Goal: Find specific page/section: Find specific page/section

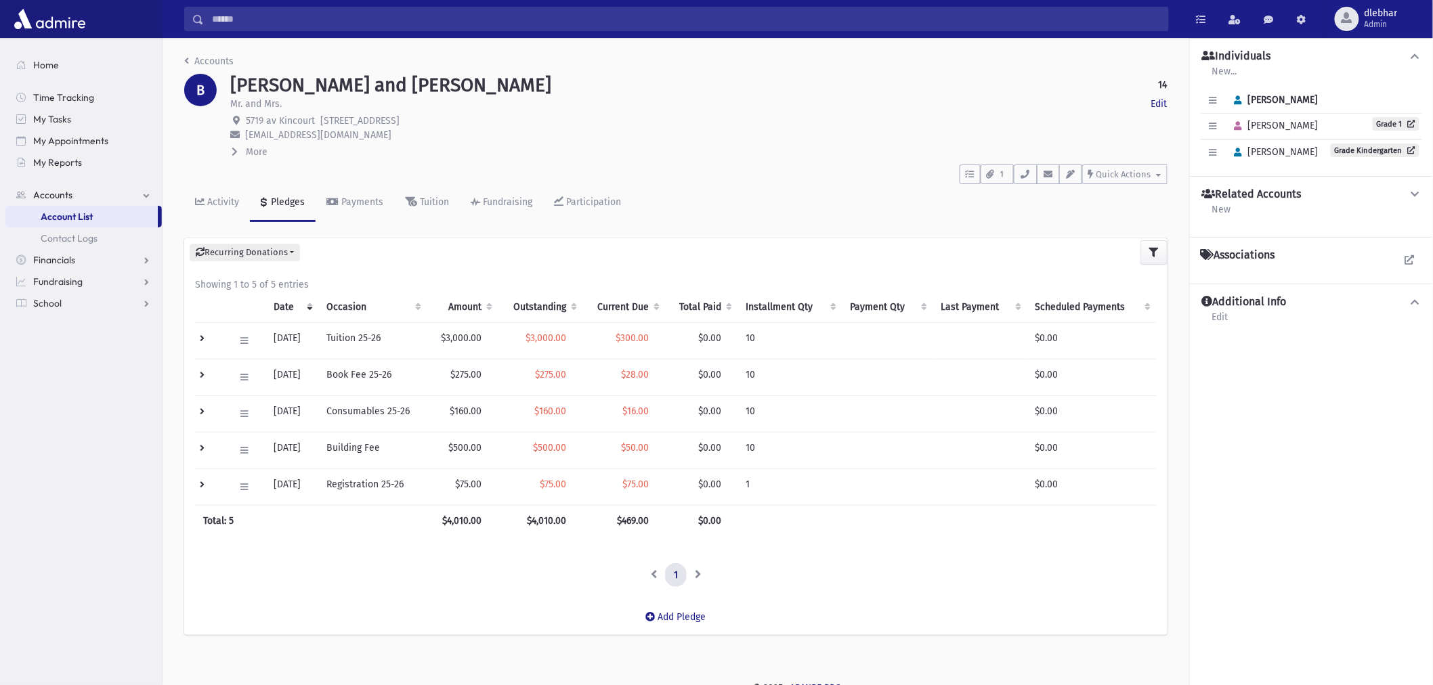
click at [394, 20] on input "Search" at bounding box center [686, 19] width 965 height 24
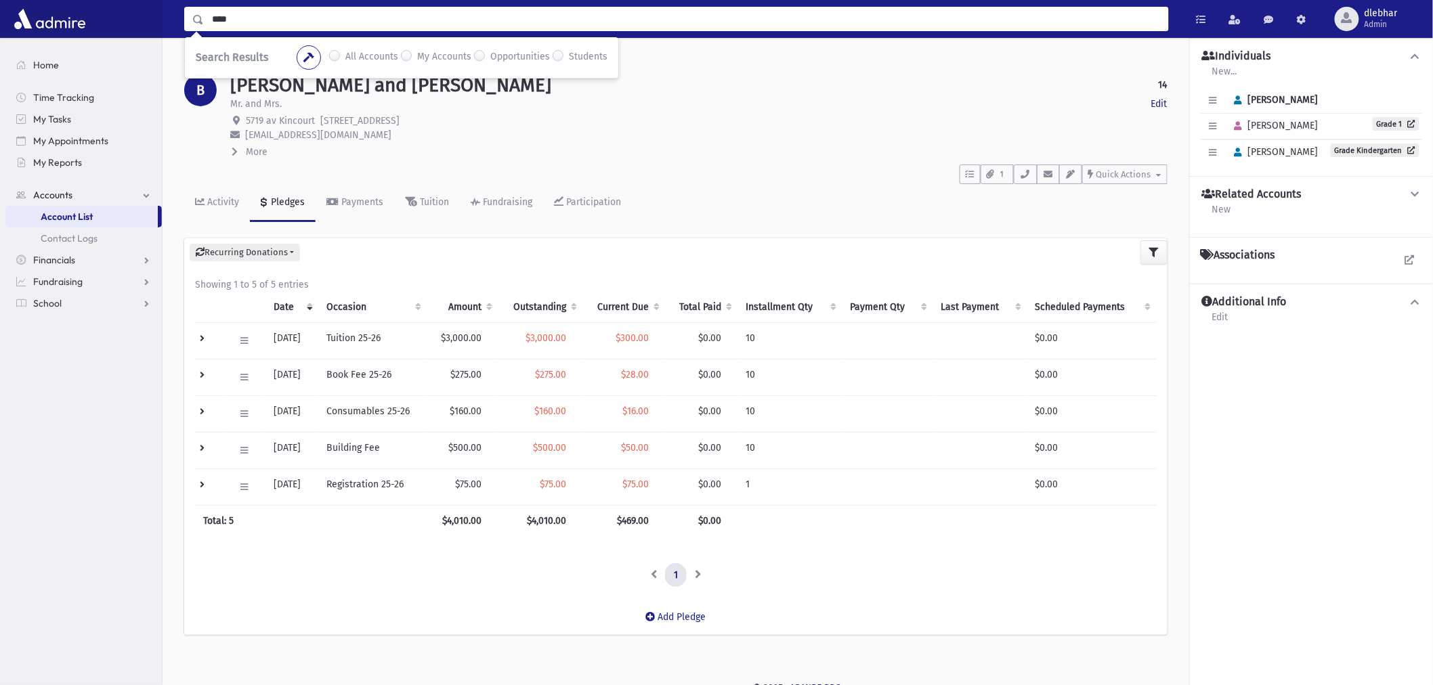
type input "****"
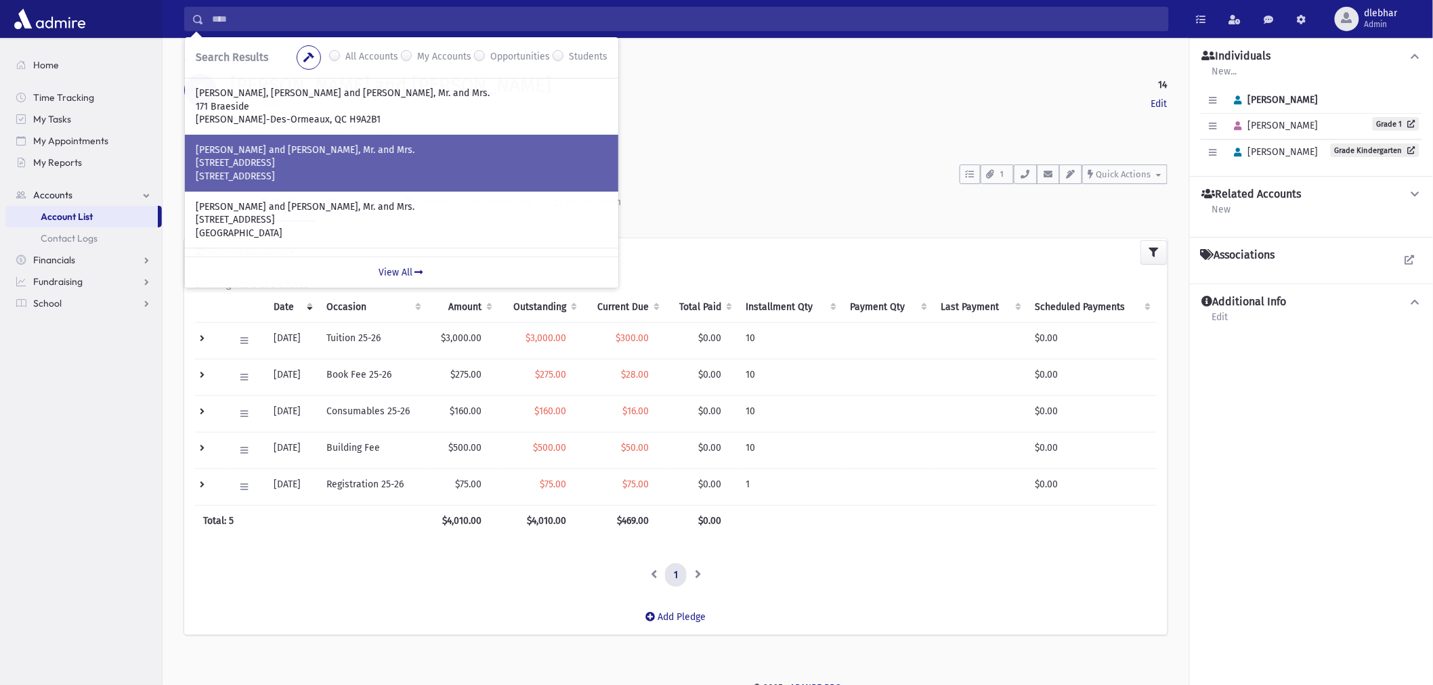
click at [286, 150] on p "GOLAN, Elan Chaim and Yifat, Mr. and Mrs." at bounding box center [402, 151] width 412 height 14
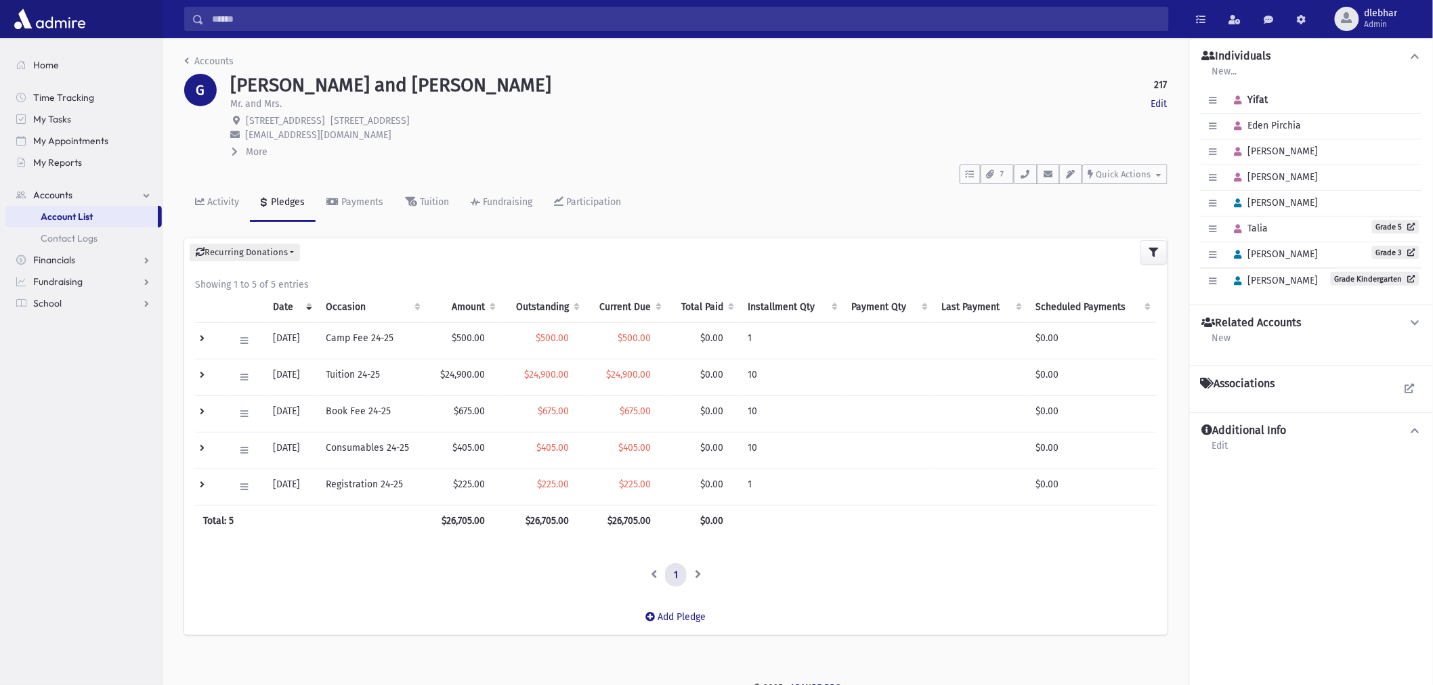
scroll to position [10, 0]
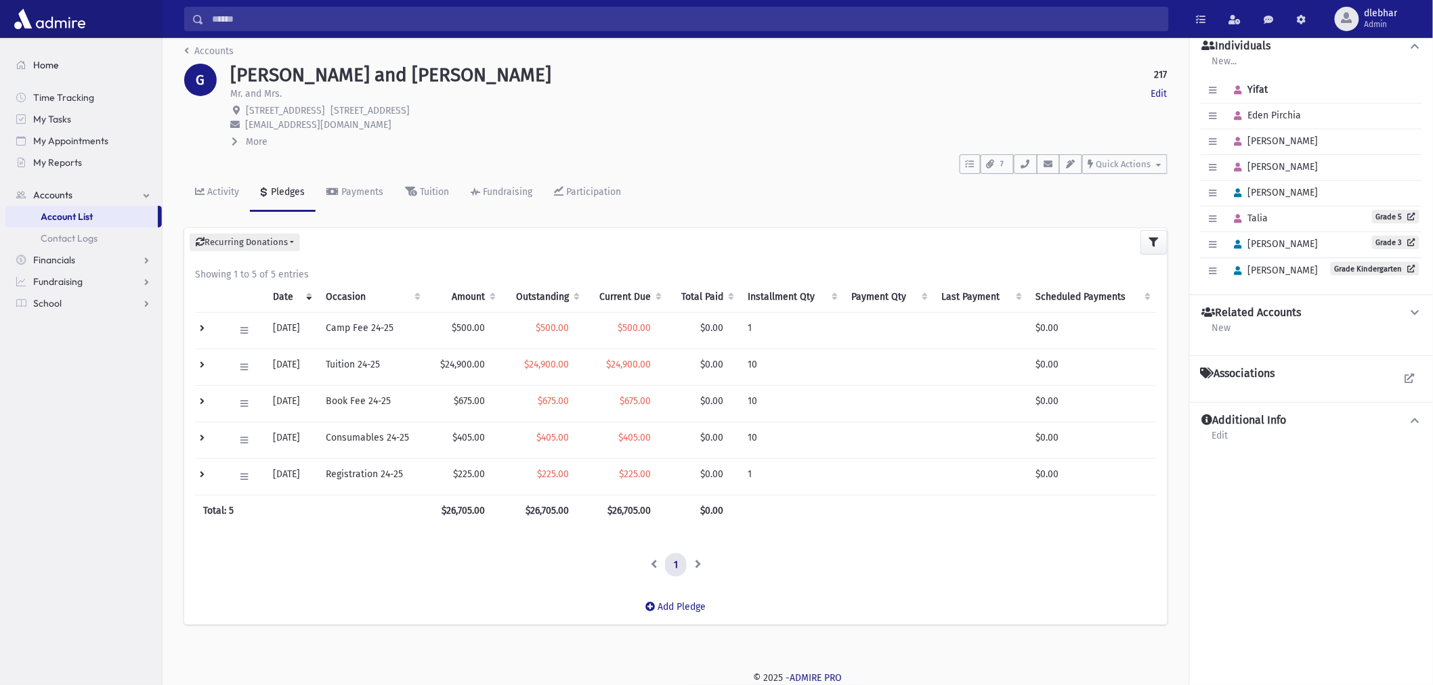
click at [35, 59] on span "Home" at bounding box center [46, 65] width 26 height 12
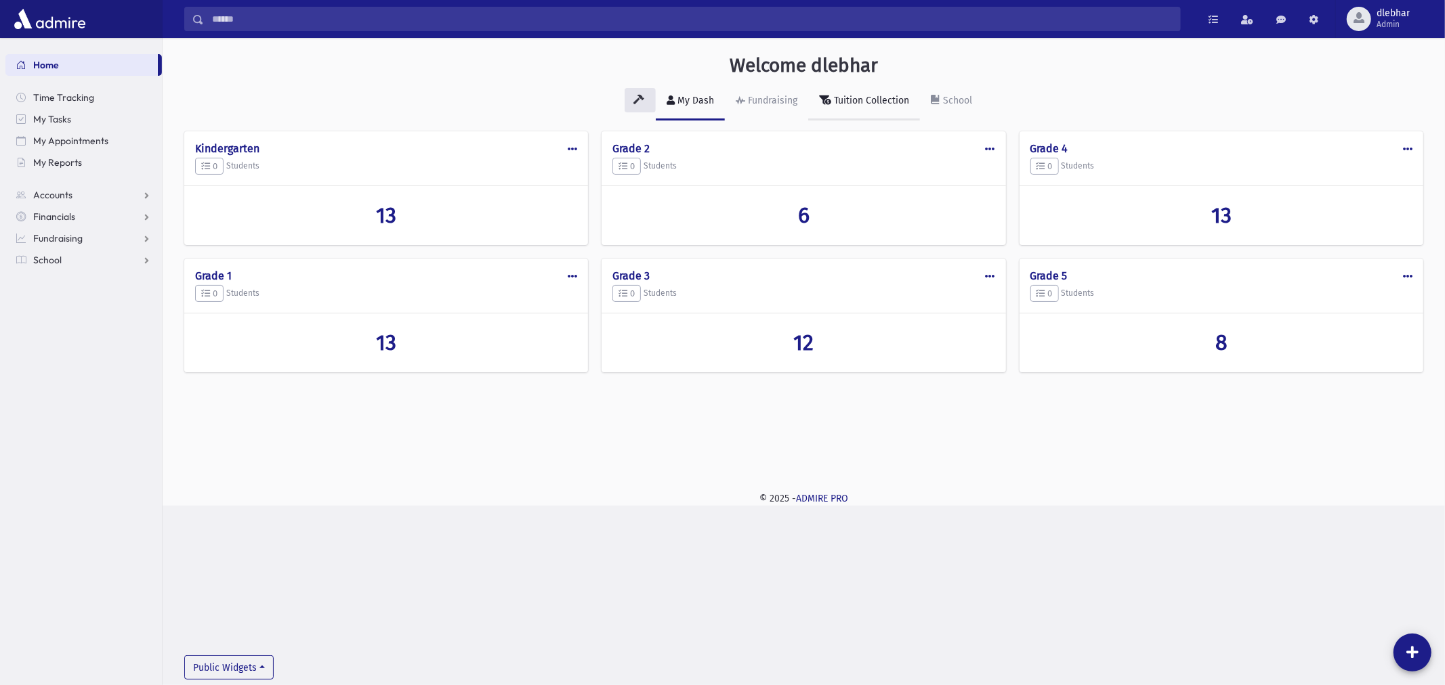
click at [851, 102] on div "Tuition Collection" at bounding box center [870, 101] width 78 height 12
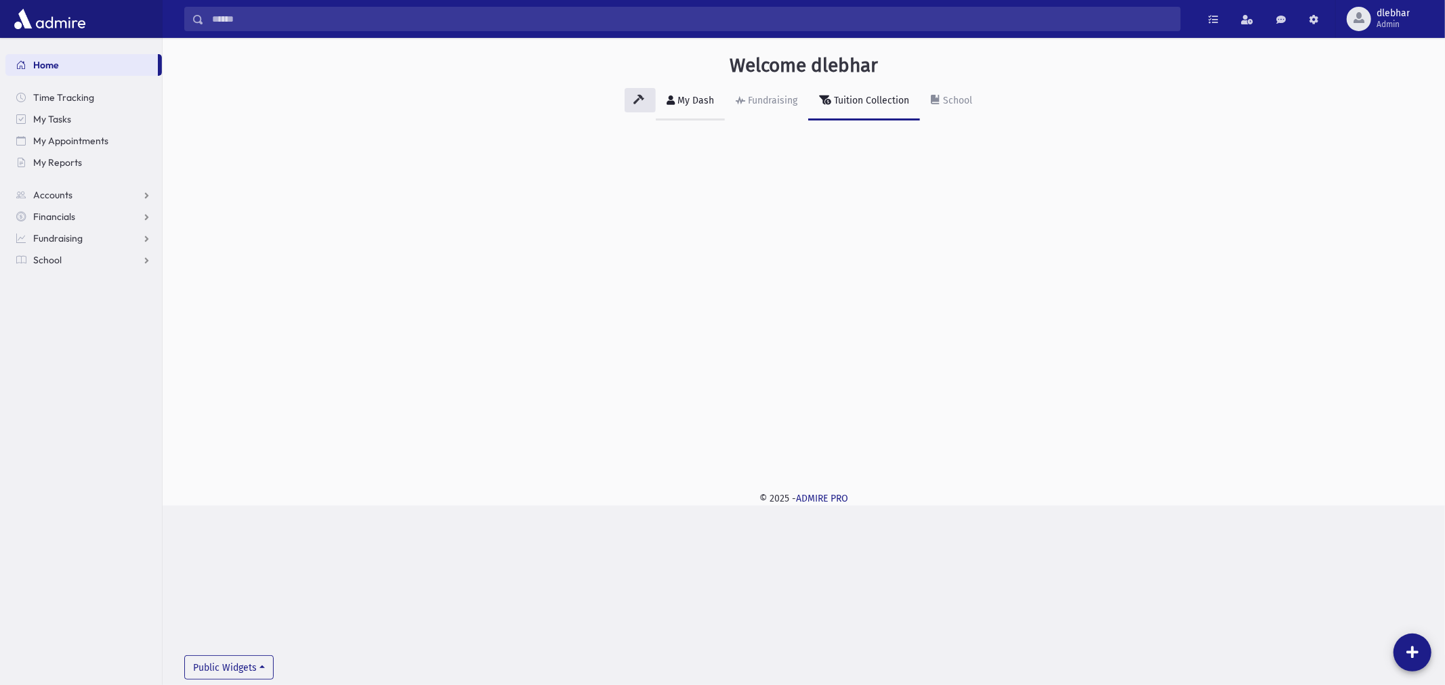
click at [685, 100] on div "My Dash" at bounding box center [694, 101] width 39 height 12
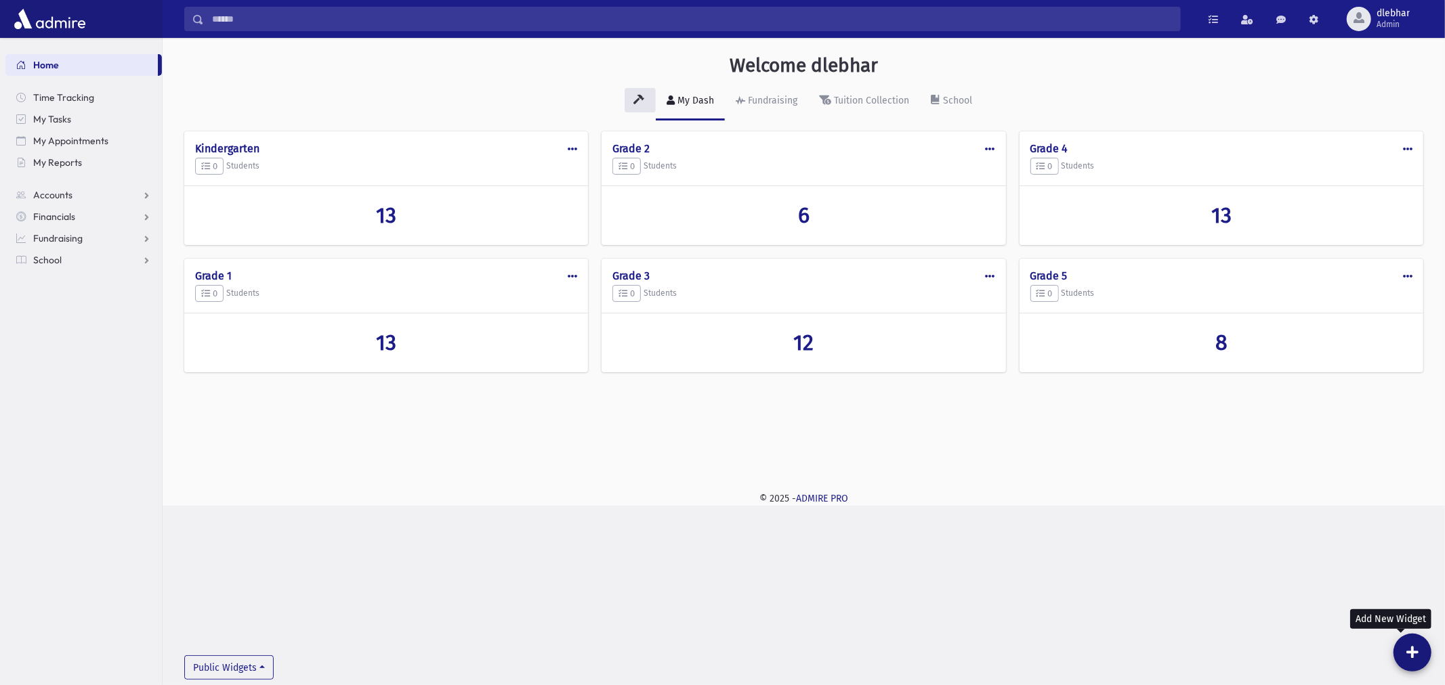
click at [1418, 648] on icon at bounding box center [1412, 653] width 12 height 14
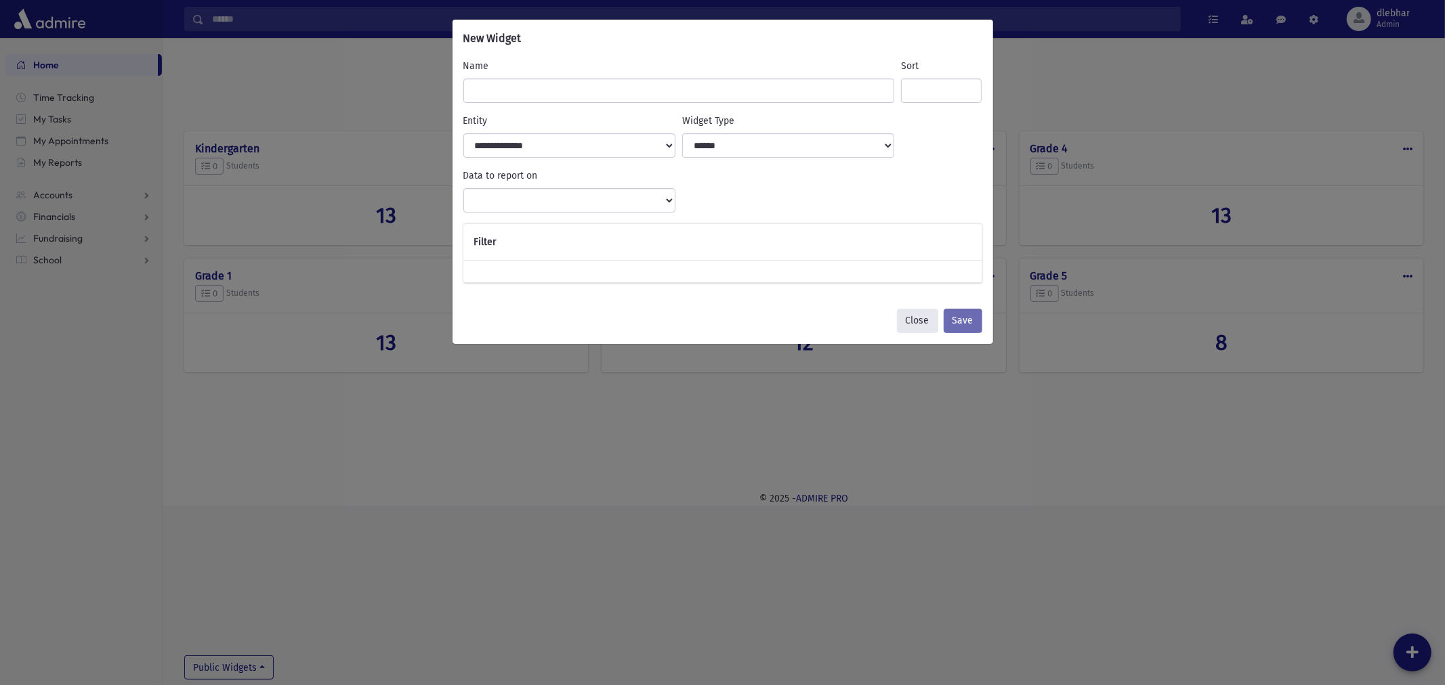
click at [920, 314] on button "Close" at bounding box center [917, 321] width 41 height 24
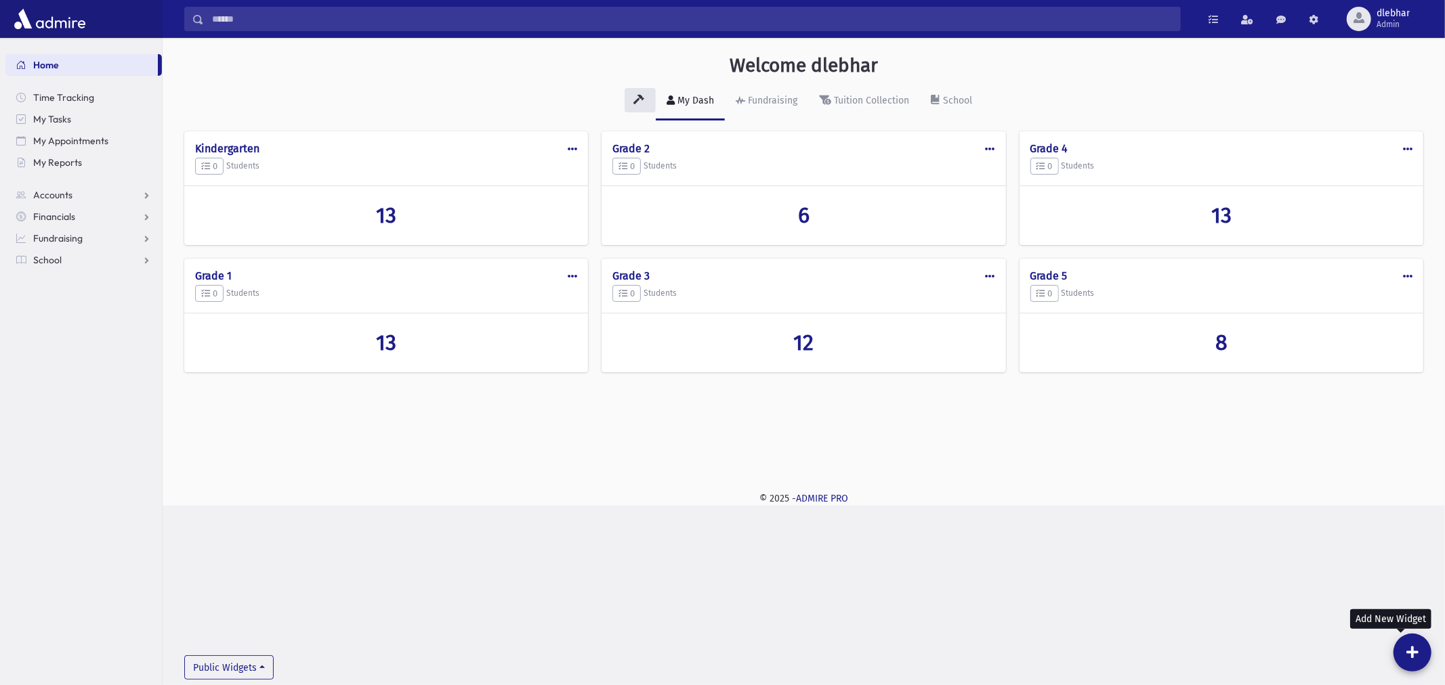
click at [312, 15] on input "Search" at bounding box center [692, 19] width 976 height 24
